Goal: Find specific page/section: Find specific page/section

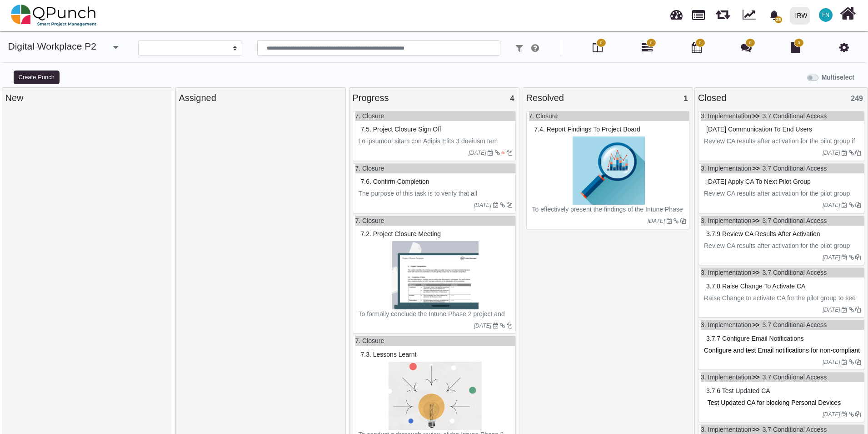
select select
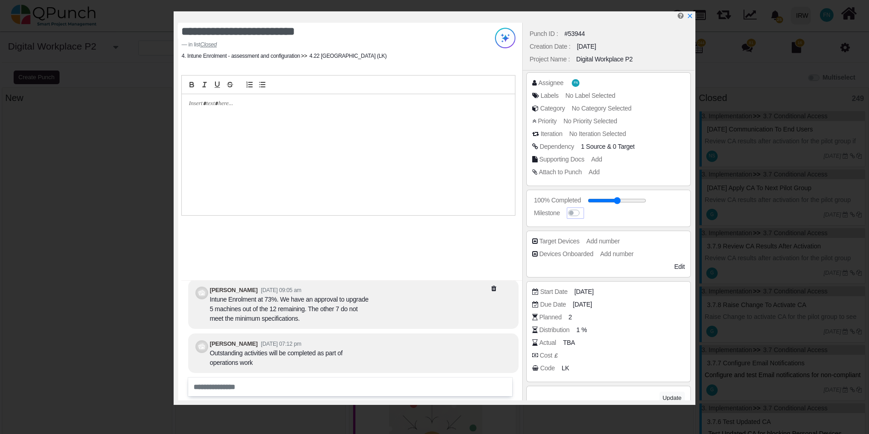
click at [583, 208] on label at bounding box center [583, 208] width 0 height 0
click at [689, 17] on icon "x" at bounding box center [689, 16] width 5 height 5
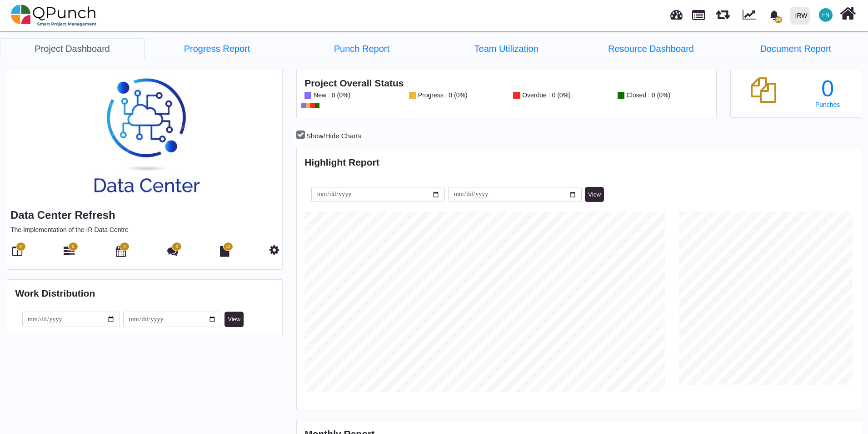
scroll to position [249, 562]
click at [220, 49] on link "Progress Report" at bounding box center [217, 48] width 145 height 21
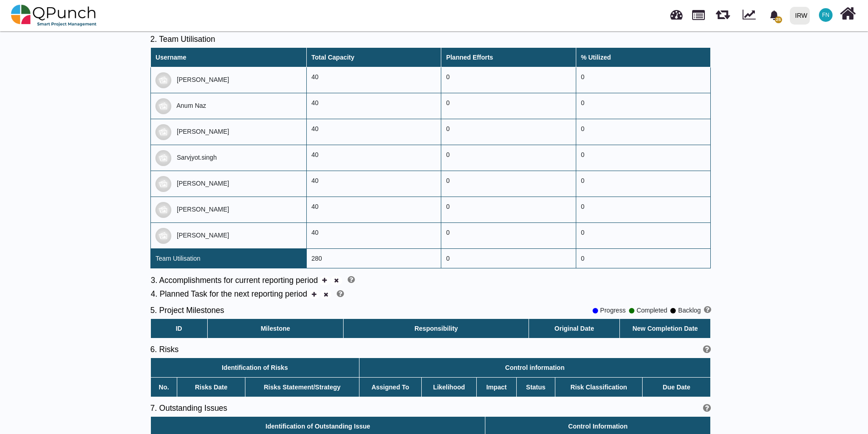
scroll to position [375, 0]
